Goal: Task Accomplishment & Management: Use online tool/utility

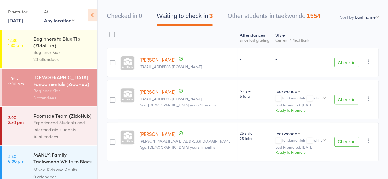
click at [345, 98] on button "Check in" at bounding box center [346, 100] width 25 height 10
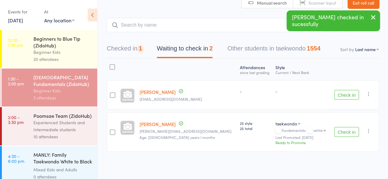
scroll to position [32, 0]
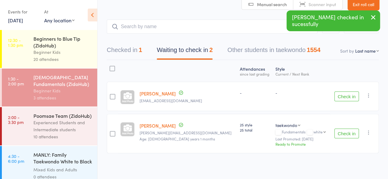
click at [345, 132] on button "Check in" at bounding box center [346, 134] width 25 height 10
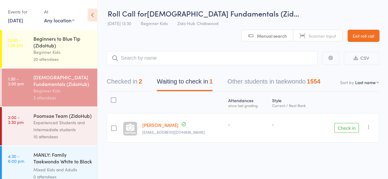
click at [129, 85] on button "Checked in 2" at bounding box center [124, 83] width 35 height 16
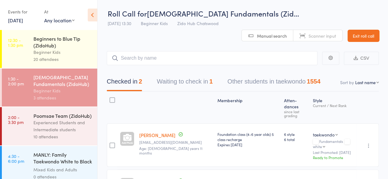
scroll to position [32, 0]
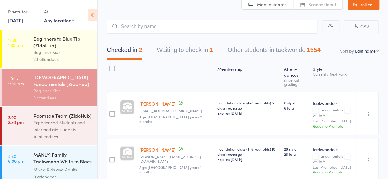
click at [170, 51] on button "Waiting to check in 1" at bounding box center [185, 52] width 56 height 16
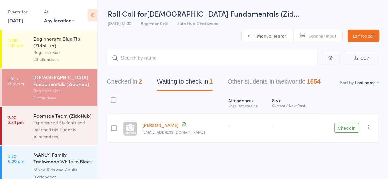
scroll to position [0, 0]
click at [116, 78] on button "Checked in 2" at bounding box center [124, 83] width 35 height 16
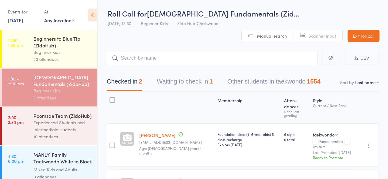
scroll to position [32, 0]
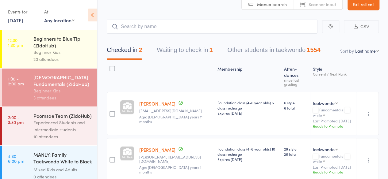
click at [56, 140] on div "10 attendees" at bounding box center [62, 136] width 59 height 7
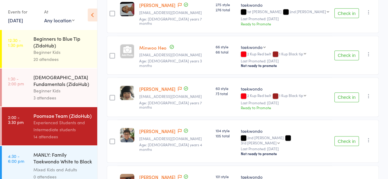
scroll to position [219, 0]
click at [338, 50] on button "Check in" at bounding box center [346, 55] width 25 height 10
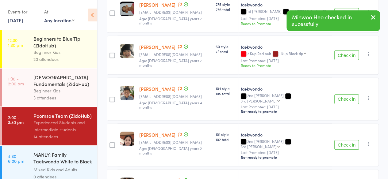
click at [338, 50] on button "Check in" at bounding box center [346, 55] width 25 height 10
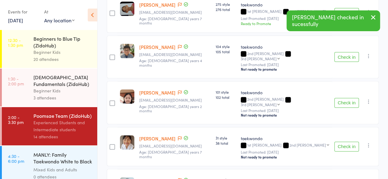
click at [338, 52] on button "Check in" at bounding box center [346, 57] width 25 height 10
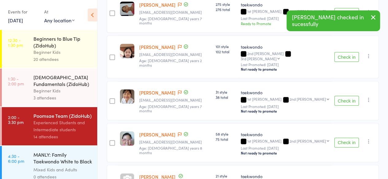
click at [338, 52] on button "Check in" at bounding box center [346, 57] width 25 height 10
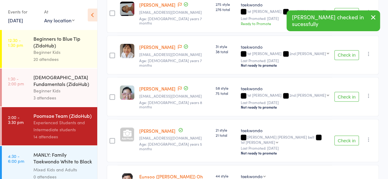
click at [338, 50] on button "Check in" at bounding box center [346, 55] width 25 height 10
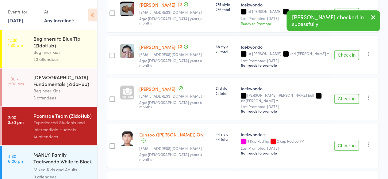
click at [338, 50] on button "Check in" at bounding box center [346, 55] width 25 height 10
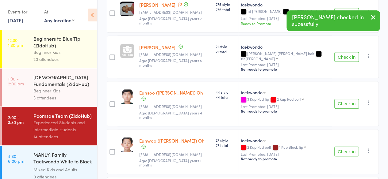
click at [341, 99] on button "Check in" at bounding box center [346, 104] width 25 height 10
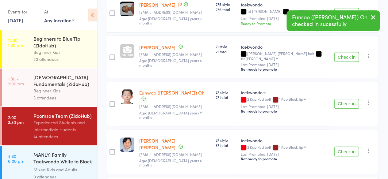
click at [341, 99] on button "Check in" at bounding box center [346, 104] width 25 height 10
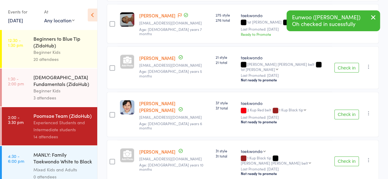
click at [343, 110] on button "Check in" at bounding box center [346, 115] width 25 height 10
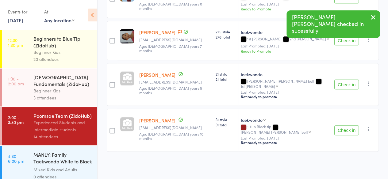
scroll to position [166, 0]
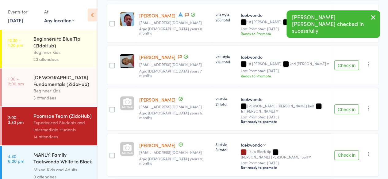
click at [345, 150] on button "Check in" at bounding box center [346, 155] width 25 height 10
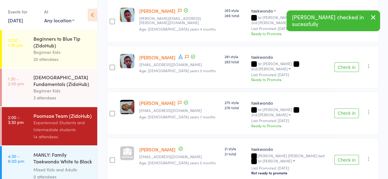
scroll to position [0, 0]
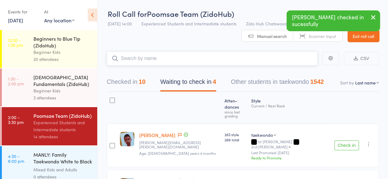
click at [206, 53] on input "search" at bounding box center [212, 58] width 211 height 14
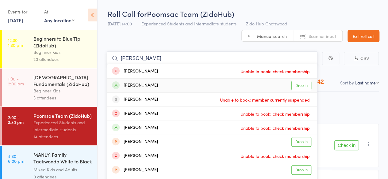
type input "[PERSON_NAME]"
click at [180, 85] on div "[PERSON_NAME] Drop in" at bounding box center [212, 86] width 210 height 14
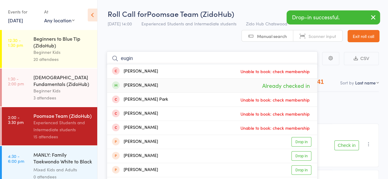
type input "eugin"
click at [180, 85] on div "[PERSON_NAME] Already checked in" at bounding box center [212, 86] width 210 height 14
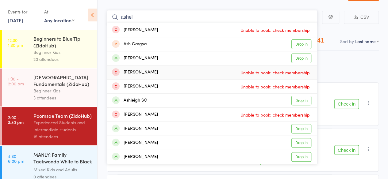
scroll to position [42, 0]
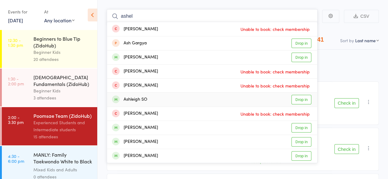
type input "ashel"
click at [153, 97] on div "Ashleigh SO Drop in" at bounding box center [212, 100] width 210 height 14
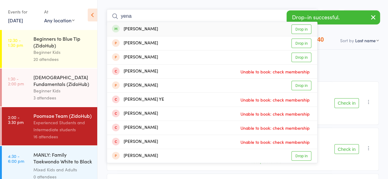
type input "yena"
click at [150, 29] on div "[PERSON_NAME] Drop in" at bounding box center [212, 29] width 210 height 14
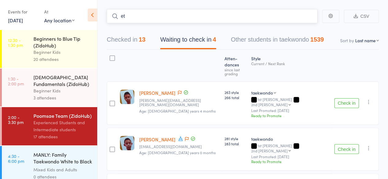
type input "e"
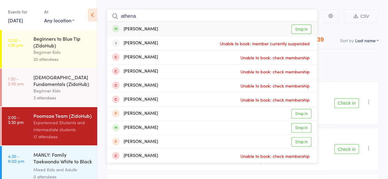
type input "athena"
click at [150, 29] on div "[PERSON_NAME] Drop in" at bounding box center [212, 29] width 210 height 14
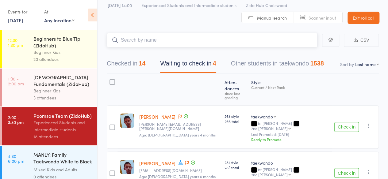
scroll to position [0, 0]
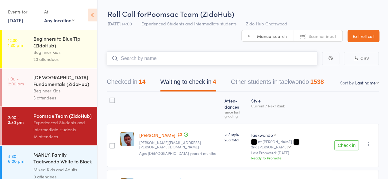
click at [166, 54] on input "search" at bounding box center [212, 58] width 211 height 14
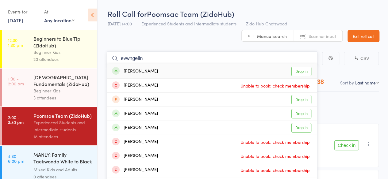
type input "evwngelin"
click at [161, 73] on div "[PERSON_NAME] Drop in" at bounding box center [212, 71] width 210 height 14
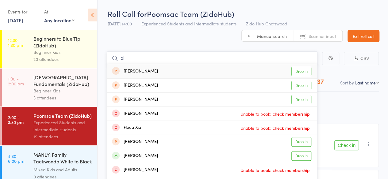
type input "xi"
click at [148, 73] on div "[PERSON_NAME] Drop in" at bounding box center [212, 71] width 210 height 14
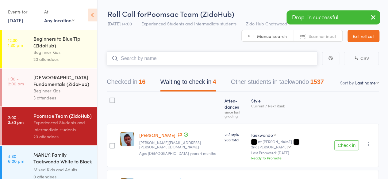
click at [145, 84] on div "16" at bounding box center [142, 81] width 7 height 7
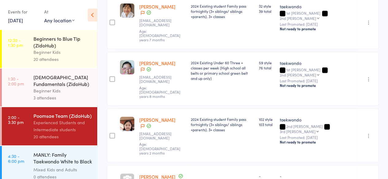
scroll to position [400, 0]
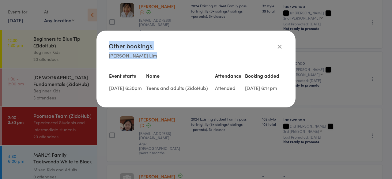
drag, startPoint x: 284, startPoint y: 50, endPoint x: 277, endPoint y: 48, distance: 7.1
click at [277, 48] on div "Other bookings [PERSON_NAME] Event starts Name Attendance Booking added [DATE] …" at bounding box center [196, 69] width 199 height 77
click at [277, 48] on icon at bounding box center [279, 46] width 7 height 7
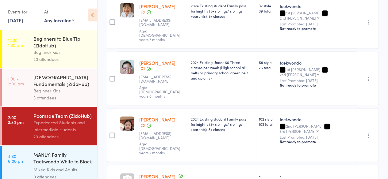
click at [149, 173] on link "[PERSON_NAME]" at bounding box center [157, 176] width 36 height 6
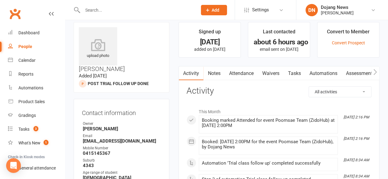
scroll to position [6, 0]
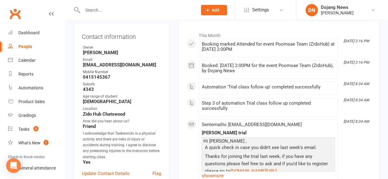
scroll to position [84, 0]
